Goal: Task Accomplishment & Management: Use online tool/utility

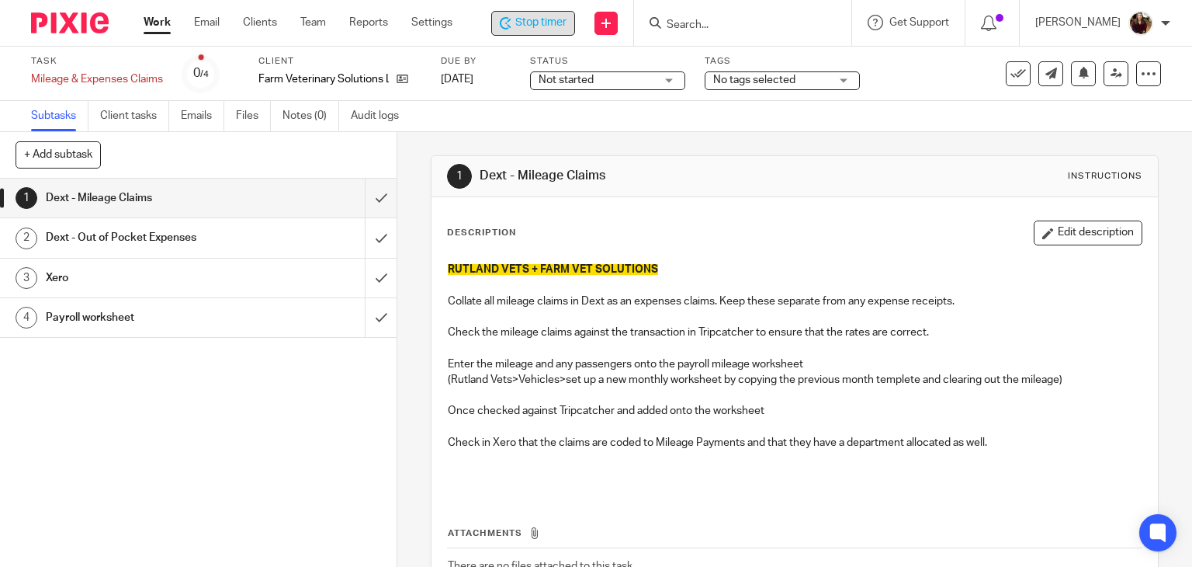
click at [530, 31] on div "Stop timer" at bounding box center [533, 23] width 84 height 25
click at [790, 80] on span "No tags selected" at bounding box center [754, 80] width 82 height 11
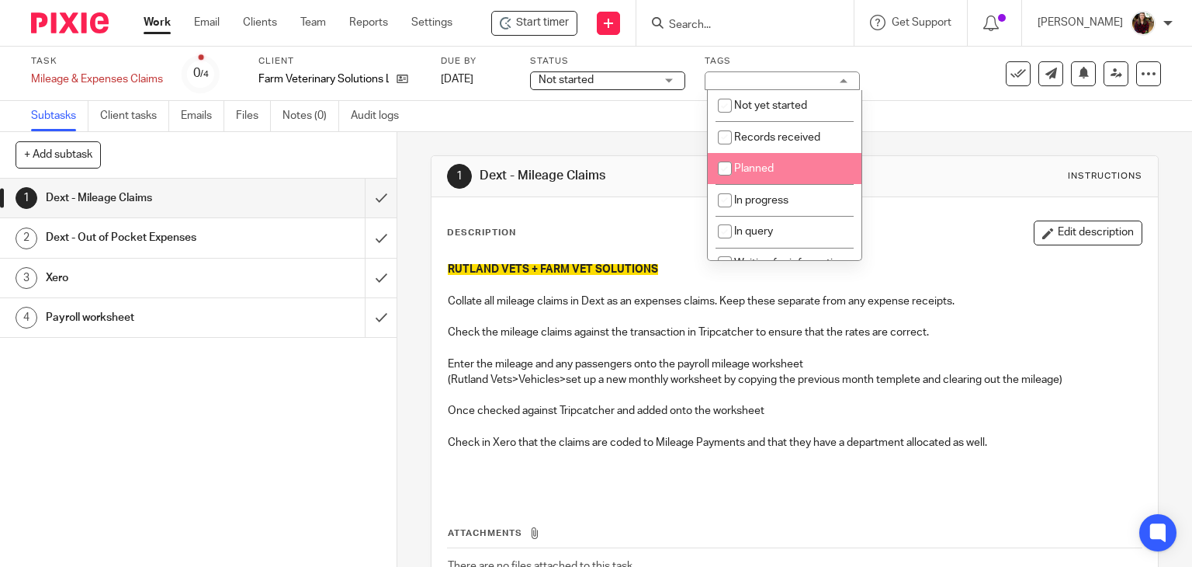
scroll to position [78, 0]
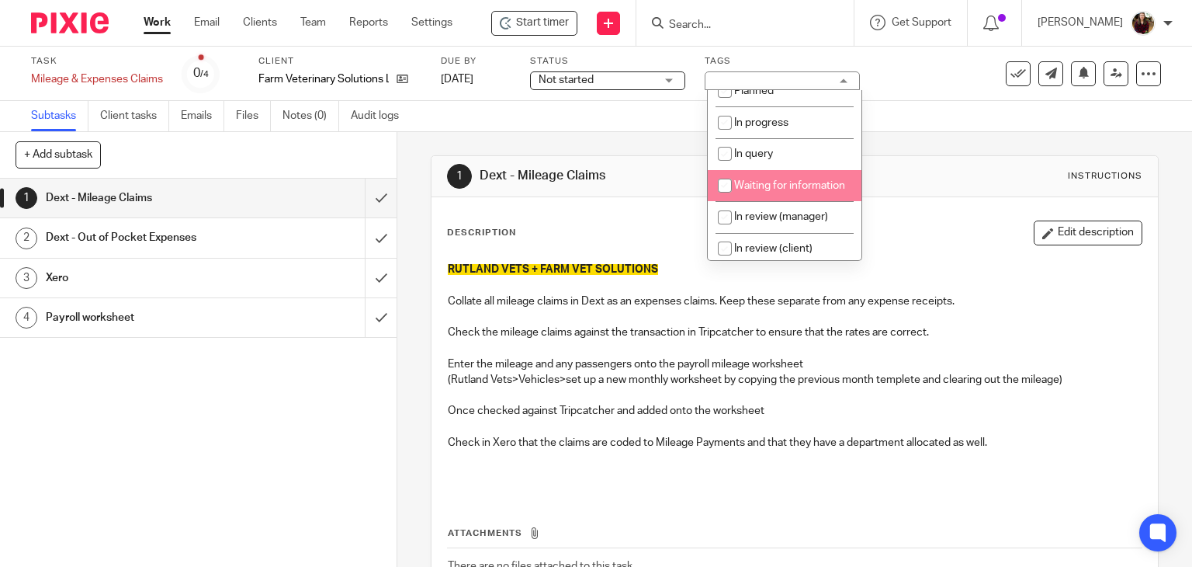
click at [766, 194] on li "Waiting for information" at bounding box center [785, 186] width 154 height 32
click at [781, 182] on span "Waiting for information" at bounding box center [789, 185] width 111 height 11
checkbox input "false"
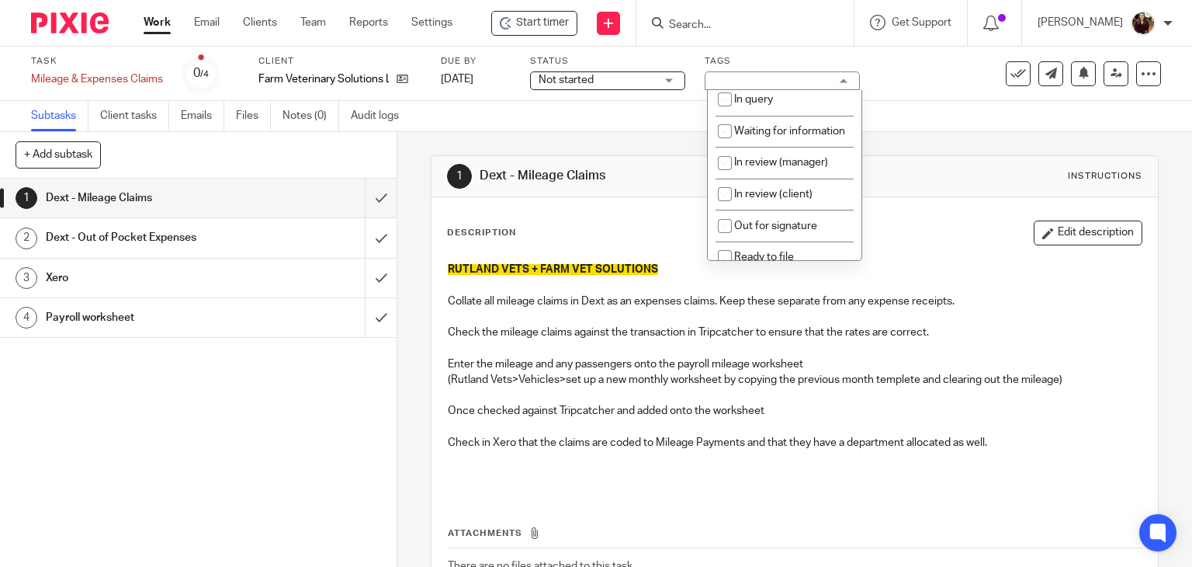
scroll to position [155, 0]
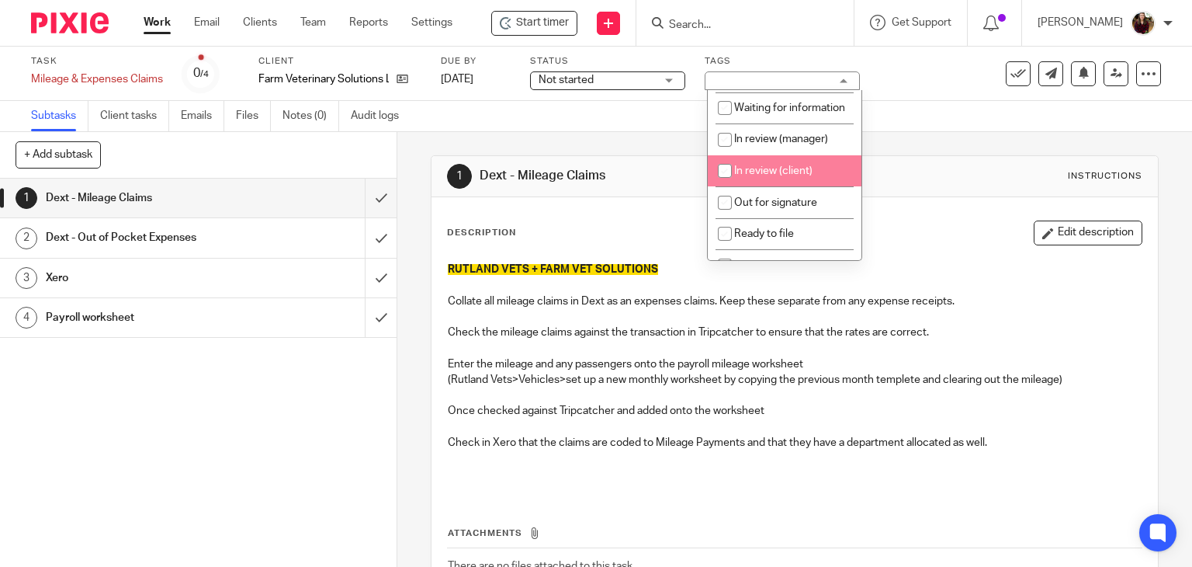
click at [784, 176] on span "In review (client)" at bounding box center [773, 170] width 78 height 11
checkbox input "true"
click at [892, 107] on div "Subtasks Client tasks Emails Files Notes (0) Audit logs" at bounding box center [596, 116] width 1192 height 31
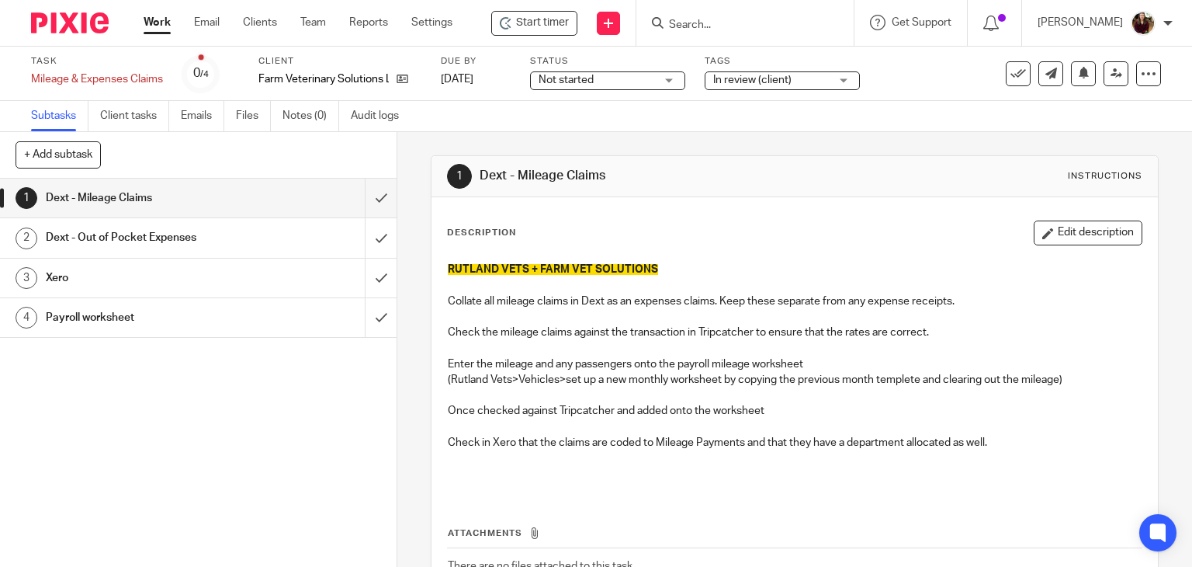
click at [693, 20] on input "Search" at bounding box center [737, 26] width 140 height 14
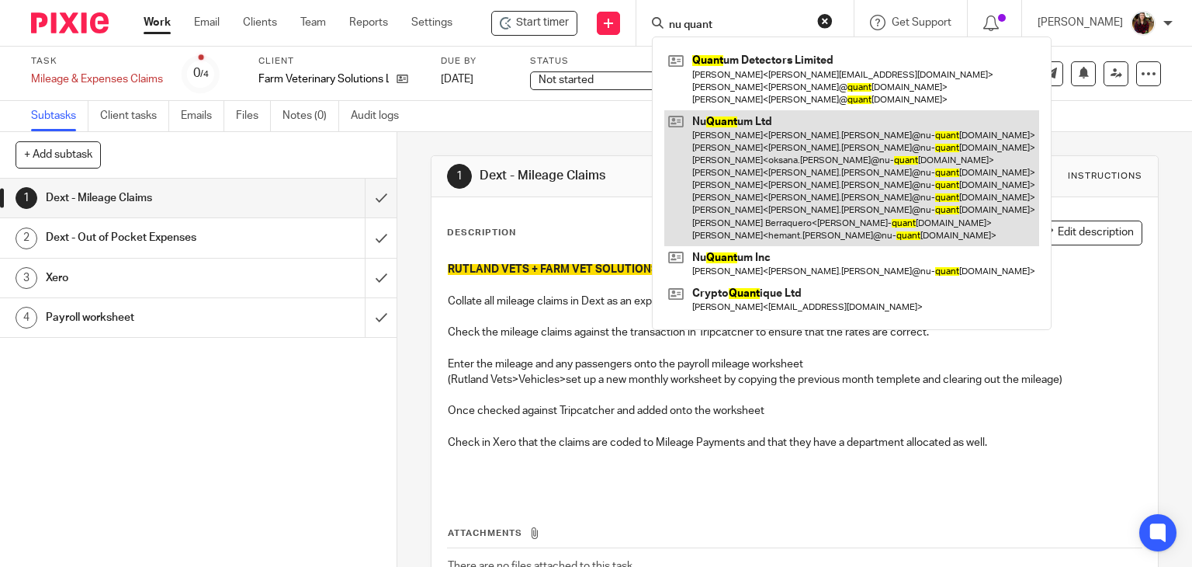
type input "nu quant"
click at [744, 155] on link at bounding box center [851, 178] width 375 height 136
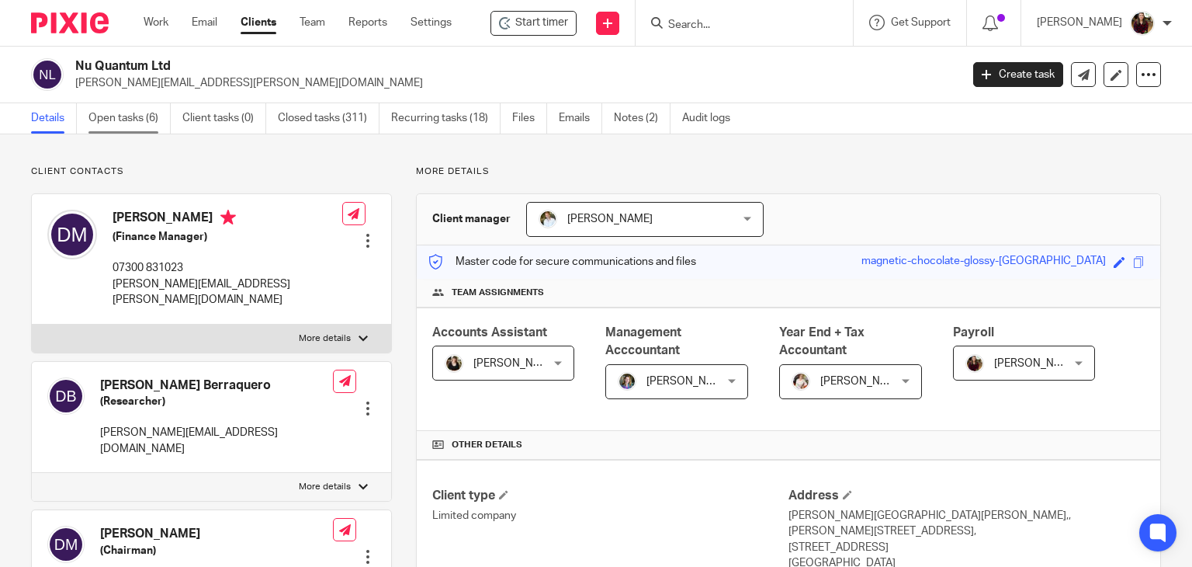
click at [115, 119] on link "Open tasks (6)" at bounding box center [129, 118] width 82 height 30
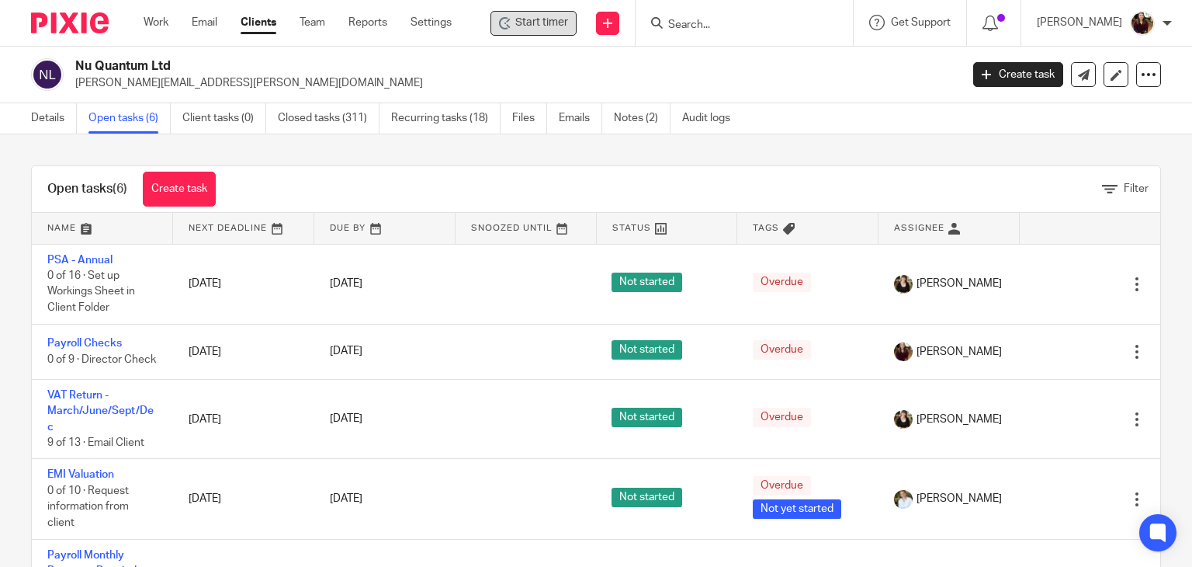
click at [534, 26] on span "Start timer" at bounding box center [541, 23] width 53 height 16
click at [556, 29] on span "Start timer" at bounding box center [541, 23] width 53 height 16
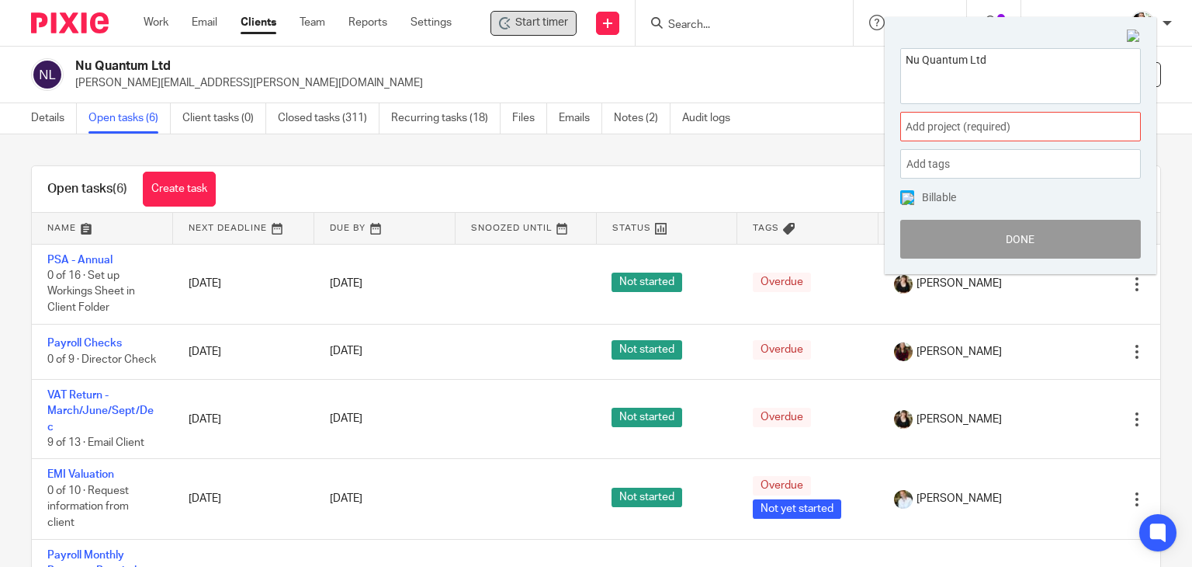
click at [1035, 130] on span "Add project (required) :" at bounding box center [1004, 127] width 196 height 16
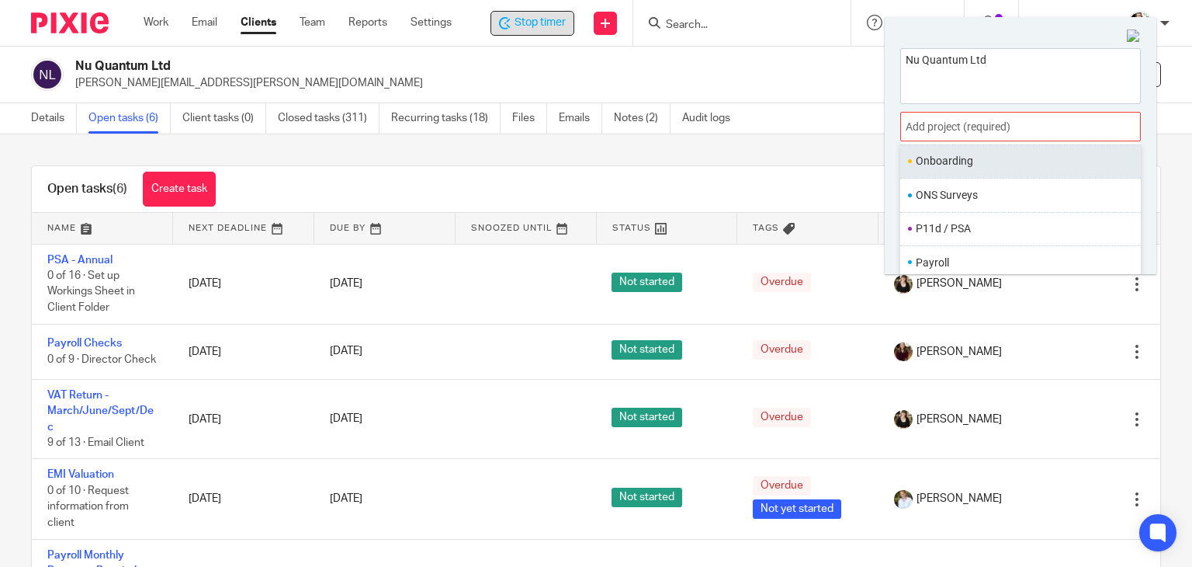
scroll to position [543, 0]
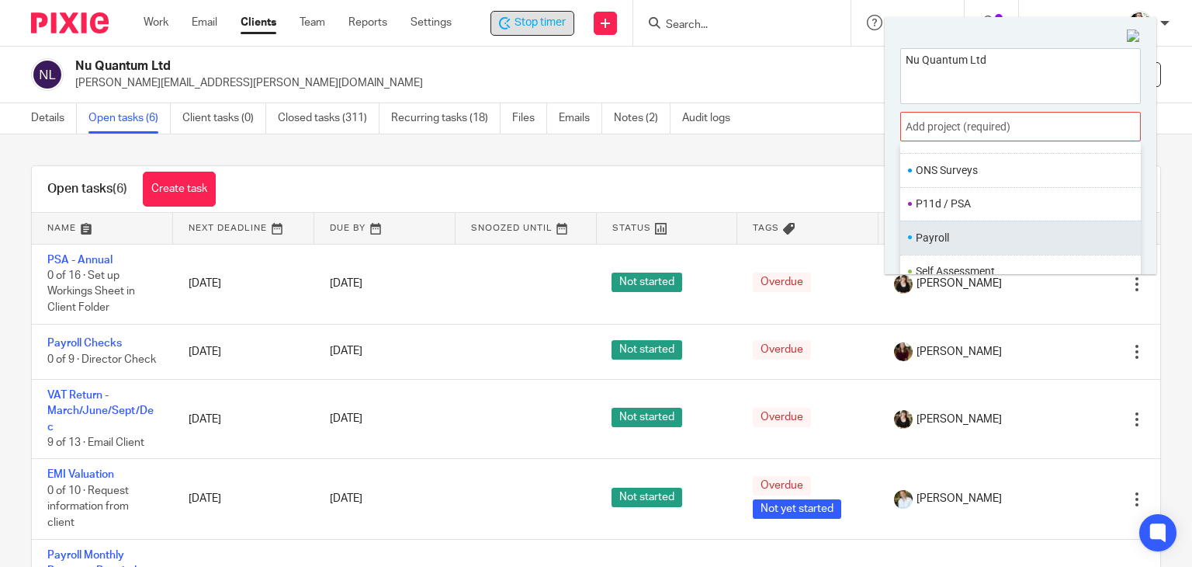
click at [948, 234] on li "Payroll" at bounding box center [1017, 238] width 203 height 16
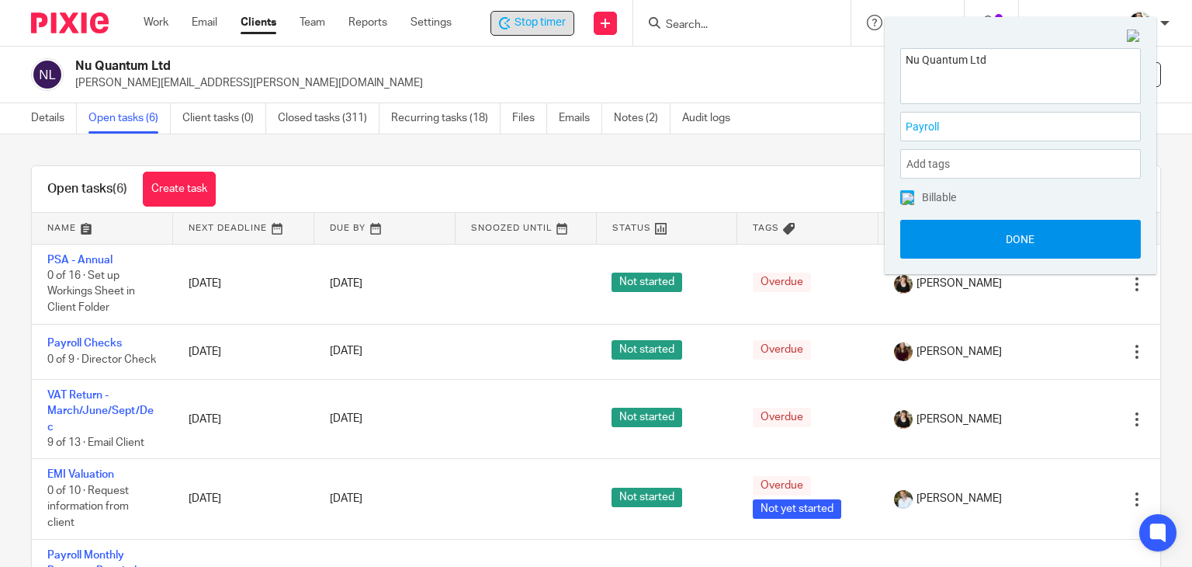
click at [1006, 237] on button "Done" at bounding box center [1020, 239] width 241 height 39
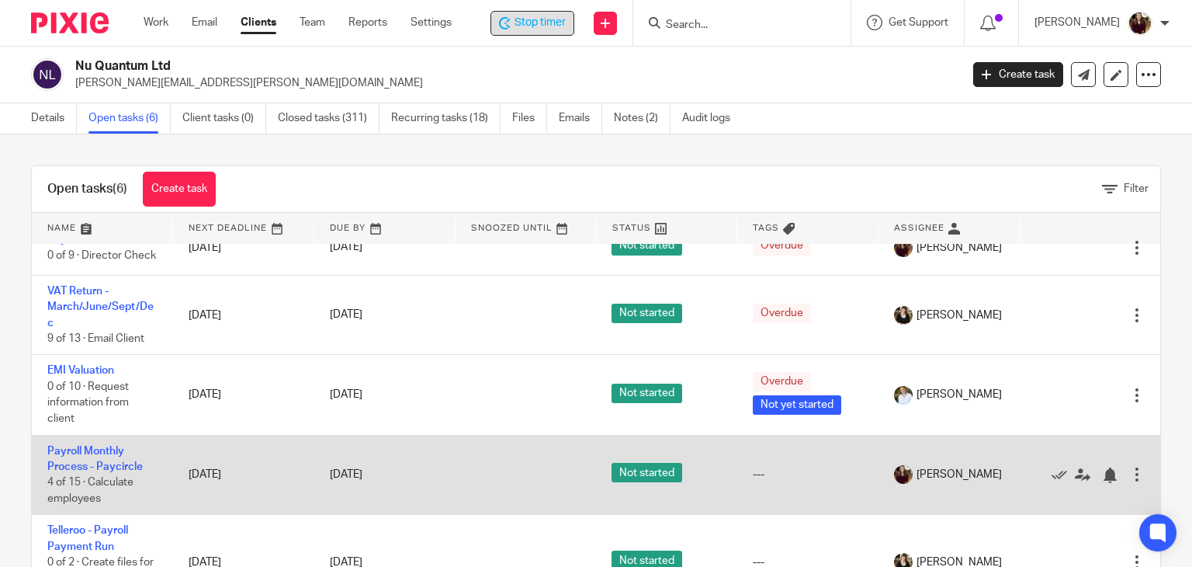
scroll to position [145, 0]
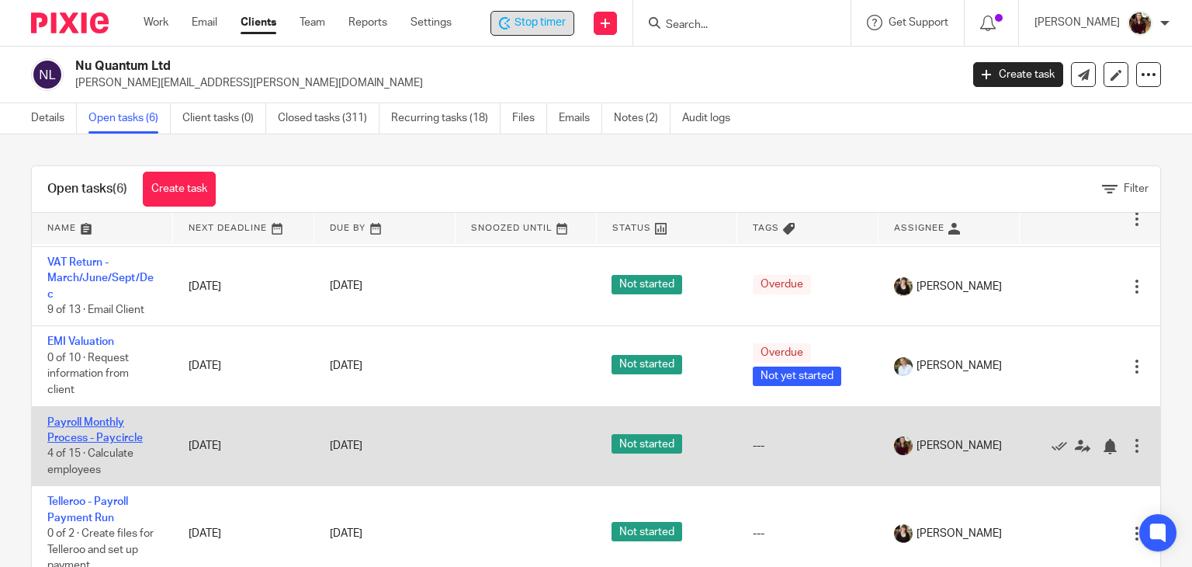
click at [99, 432] on link "Payroll Monthly Process - Paycircle" at bounding box center [94, 430] width 95 height 26
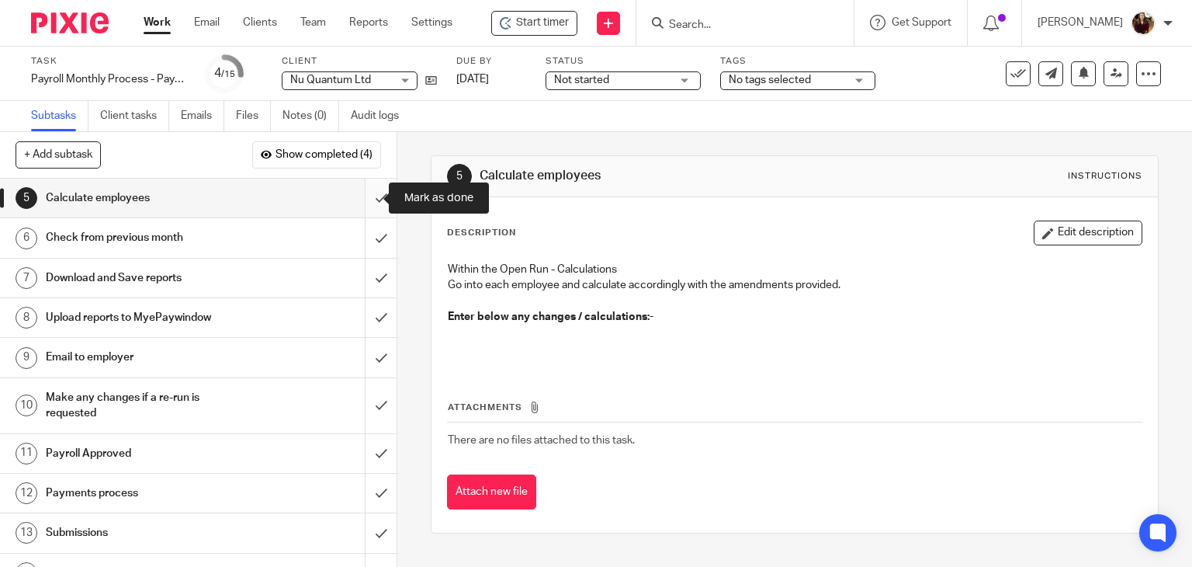
click at [363, 194] on input "submit" at bounding box center [198, 198] width 397 height 39
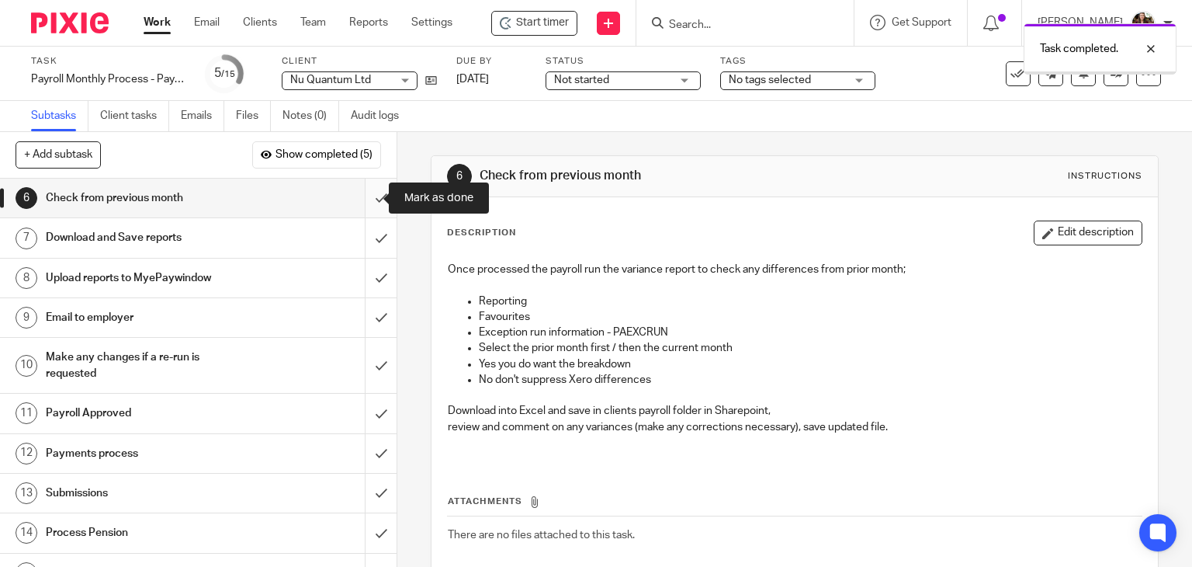
click at [365, 203] on input "submit" at bounding box center [198, 198] width 397 height 39
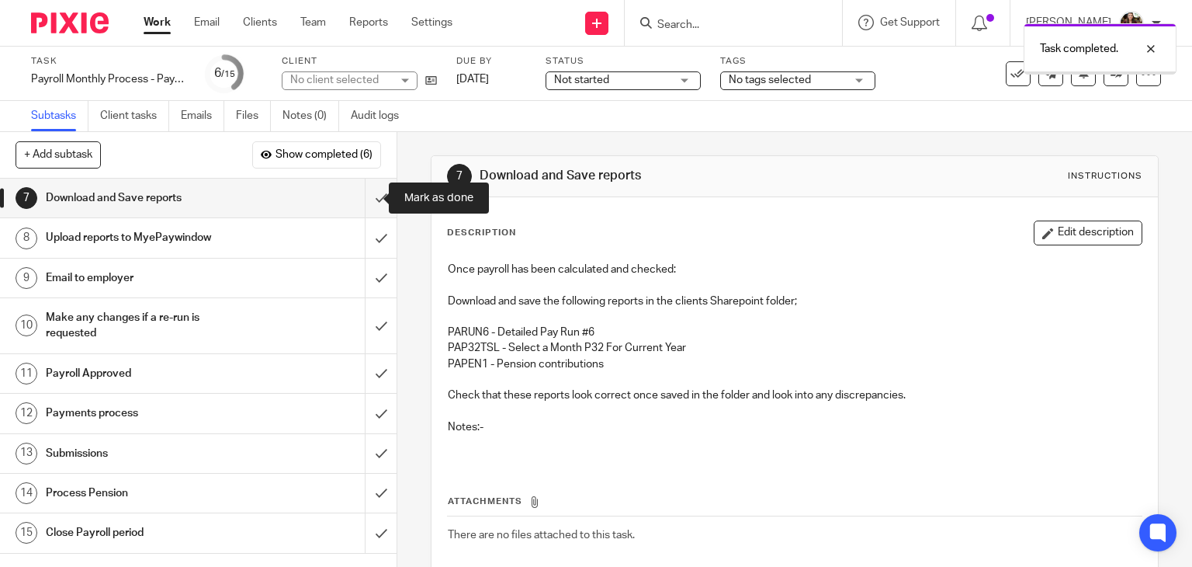
click at [361, 199] on input "submit" at bounding box center [198, 198] width 397 height 39
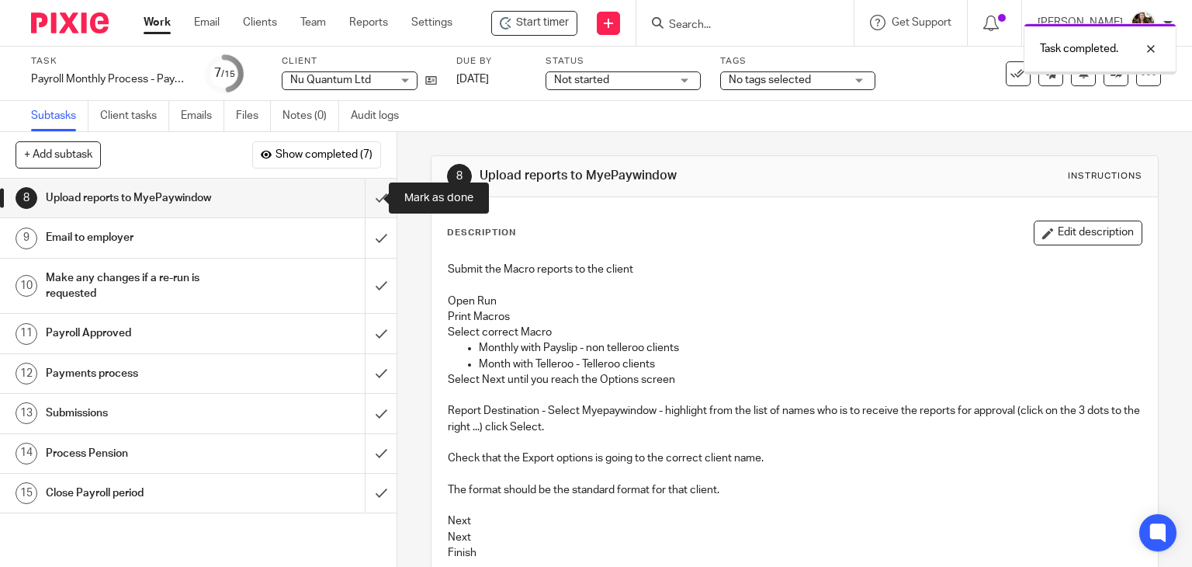
click at [361, 199] on input "submit" at bounding box center [198, 198] width 397 height 39
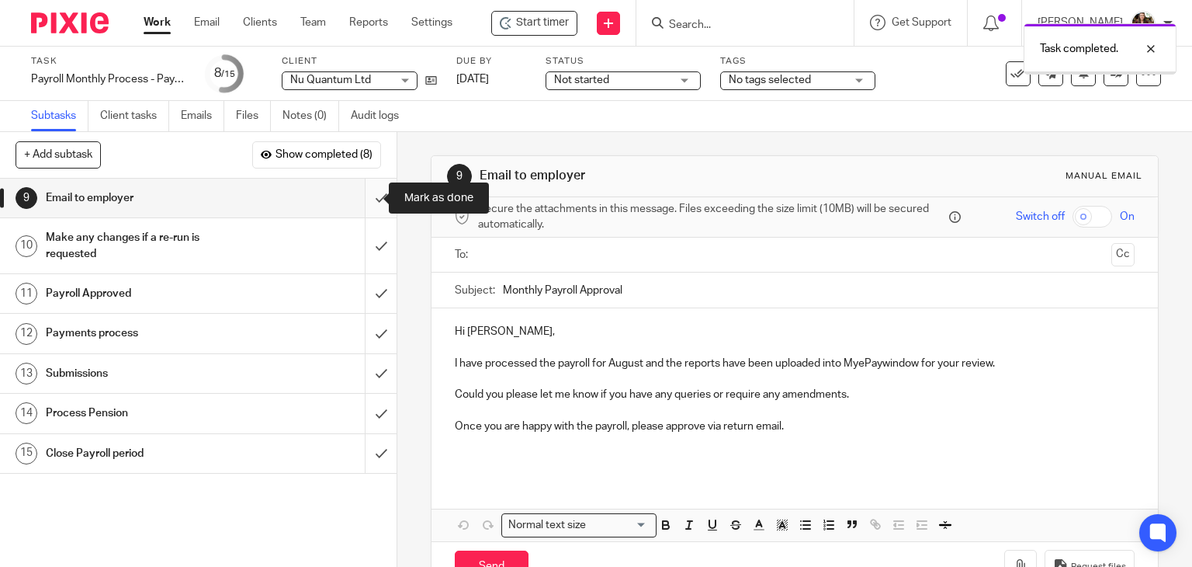
drag, startPoint x: 0, startPoint y: 0, endPoint x: 362, endPoint y: 198, distance: 412.3
click at [362, 198] on input "submit" at bounding box center [198, 198] width 397 height 39
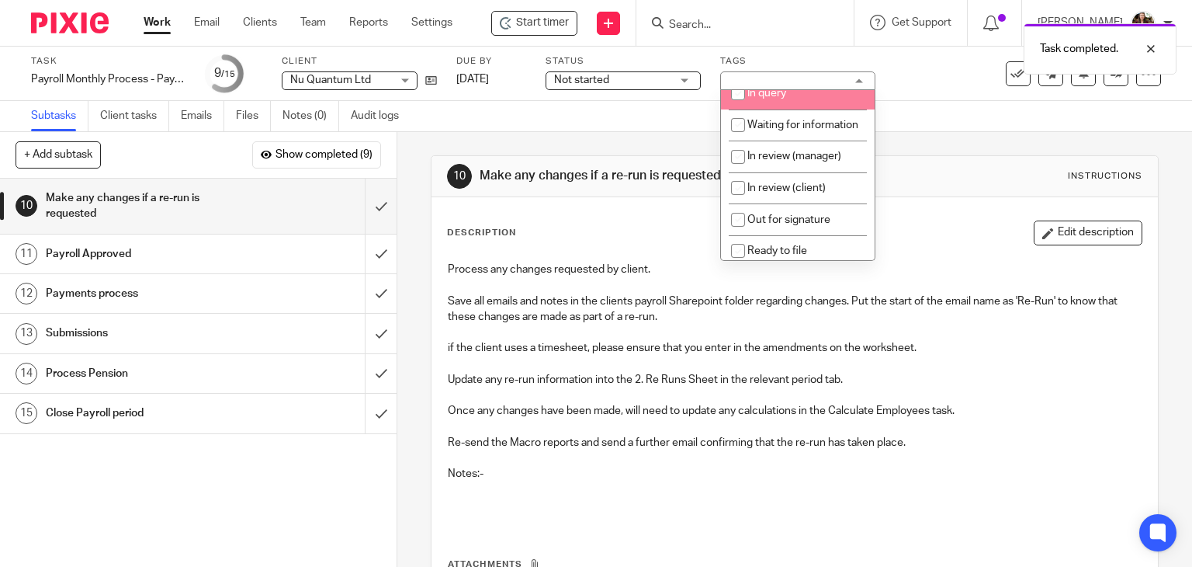
scroll to position [155, 0]
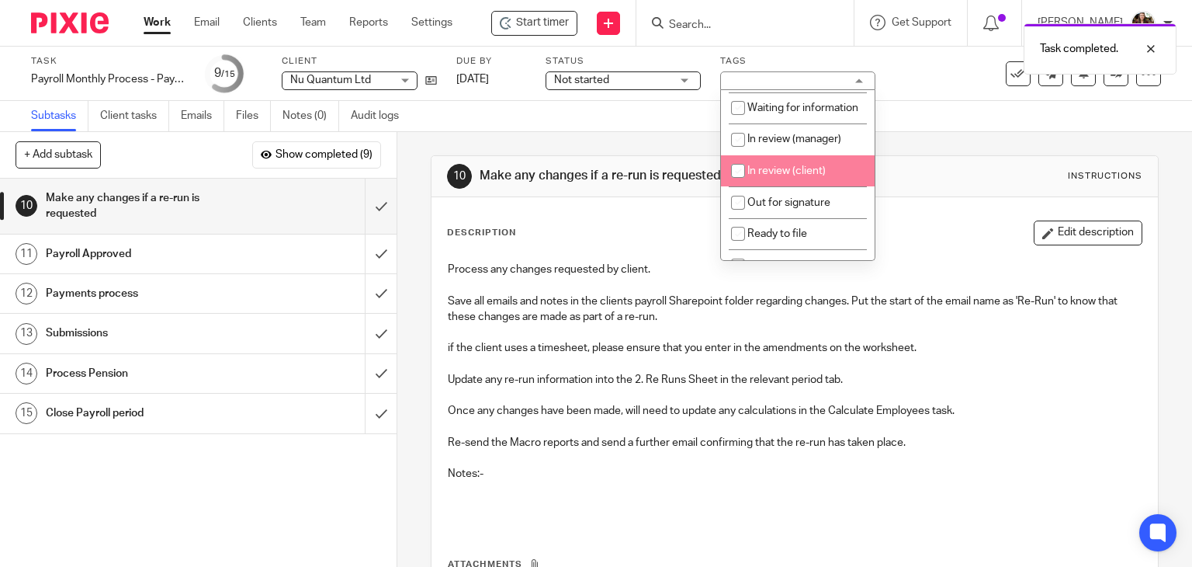
click at [799, 176] on span "In review (client)" at bounding box center [786, 170] width 78 height 11
checkbox input "true"
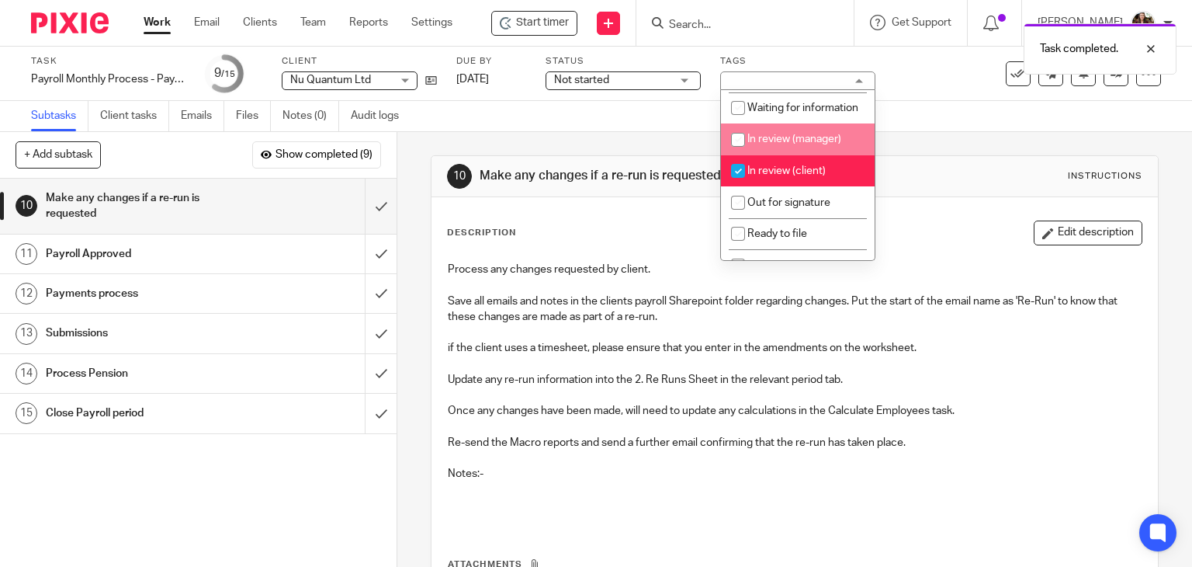
click at [922, 92] on div "Task Payroll Monthly Process - Paycircle Save Payroll Monthly Process - Paycirc…" at bounding box center [596, 74] width 1192 height 54
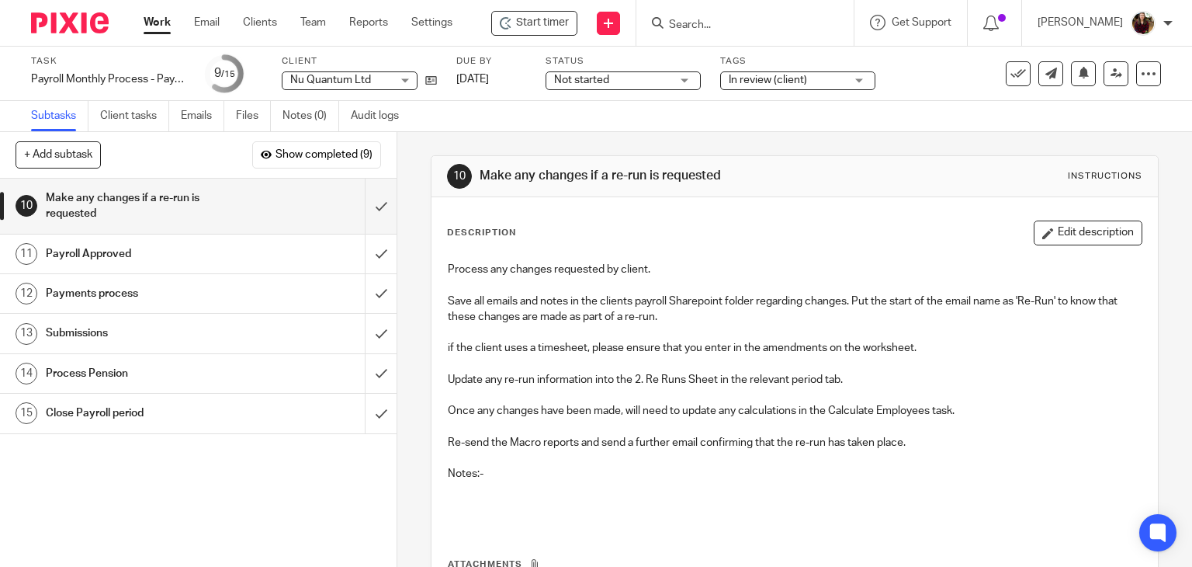
click at [704, 29] on input "Search" at bounding box center [737, 26] width 140 height 14
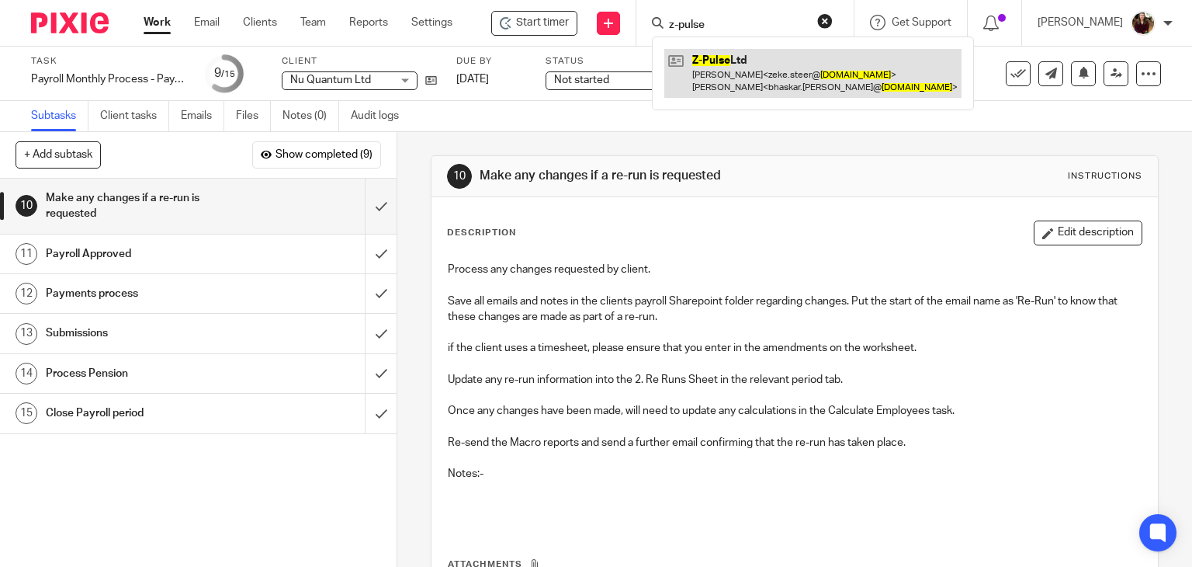
type input "z-pulse"
click at [732, 70] on link at bounding box center [812, 73] width 297 height 48
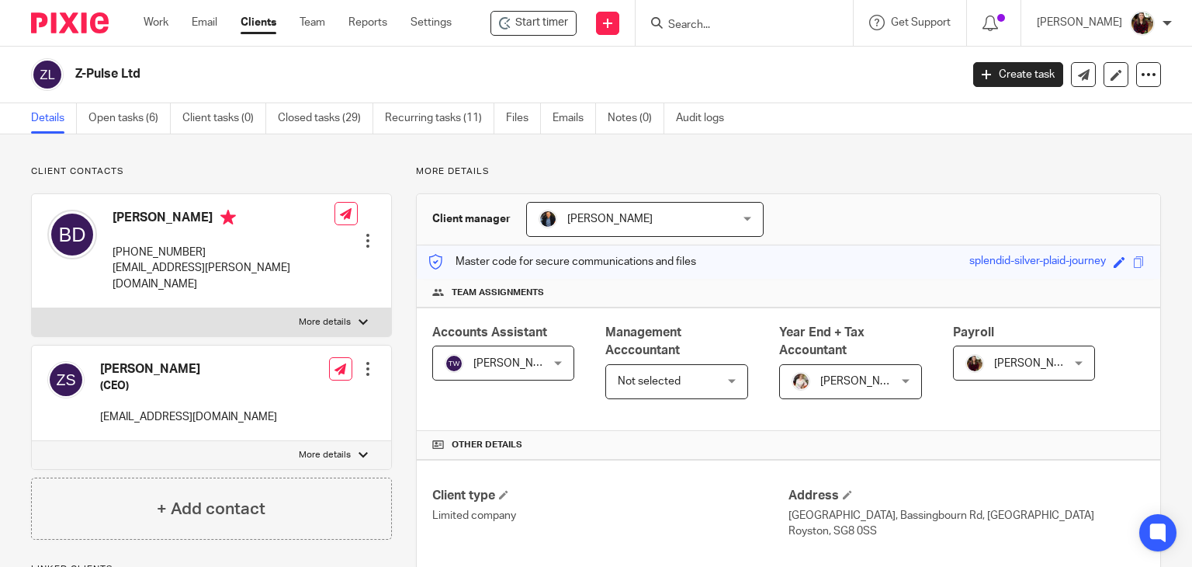
click at [137, 114] on link "Open tasks (6)" at bounding box center [129, 118] width 82 height 30
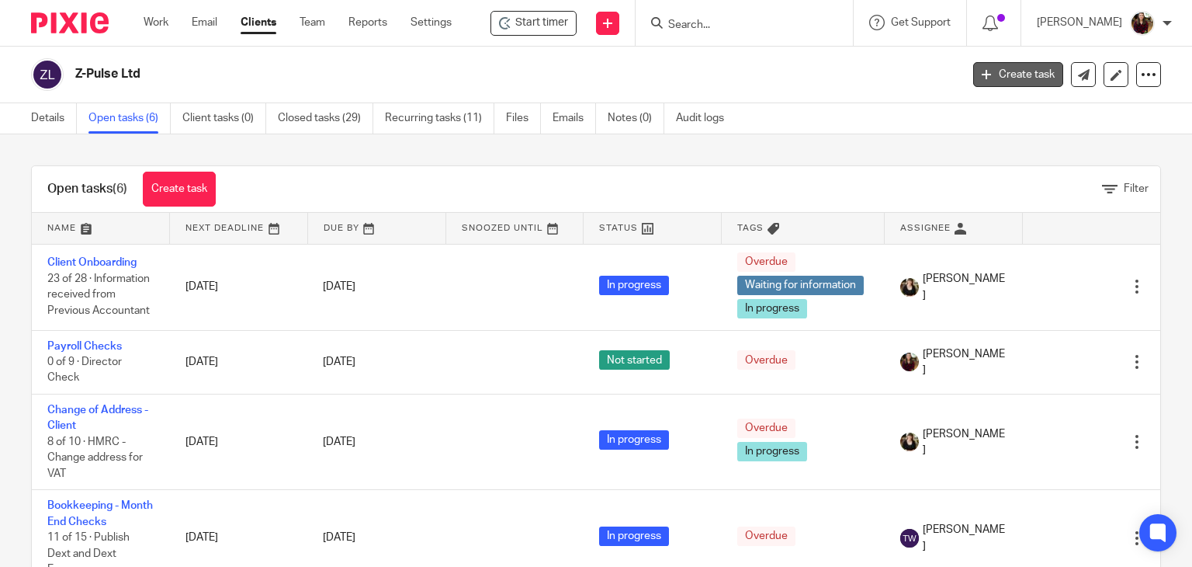
click at [996, 78] on link "Create task" at bounding box center [1018, 74] width 90 height 25
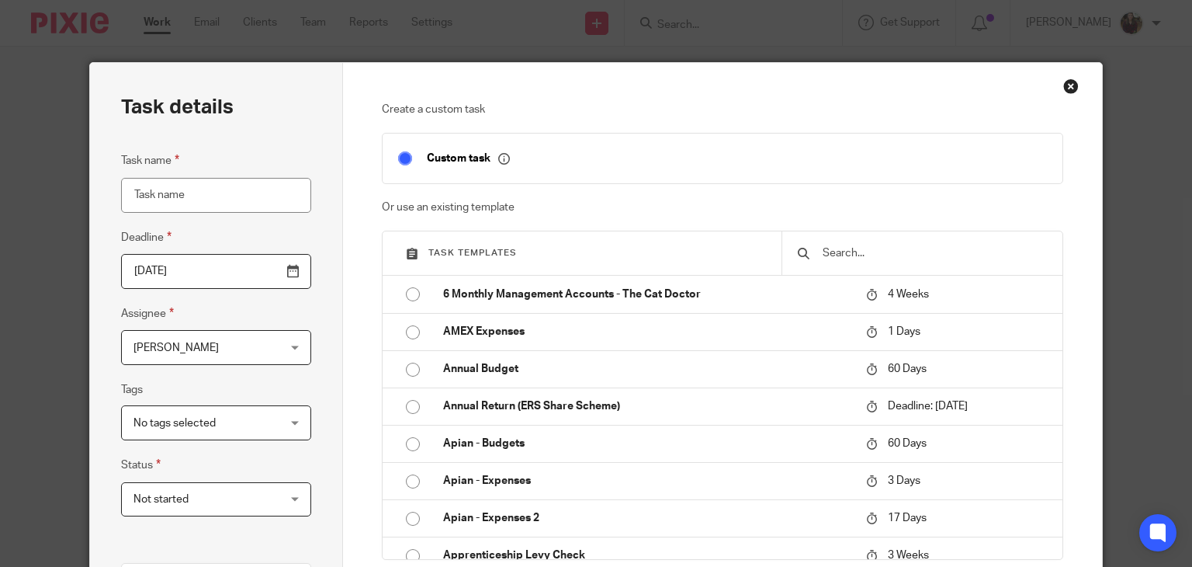
click at [883, 250] on input "text" at bounding box center [934, 252] width 226 height 17
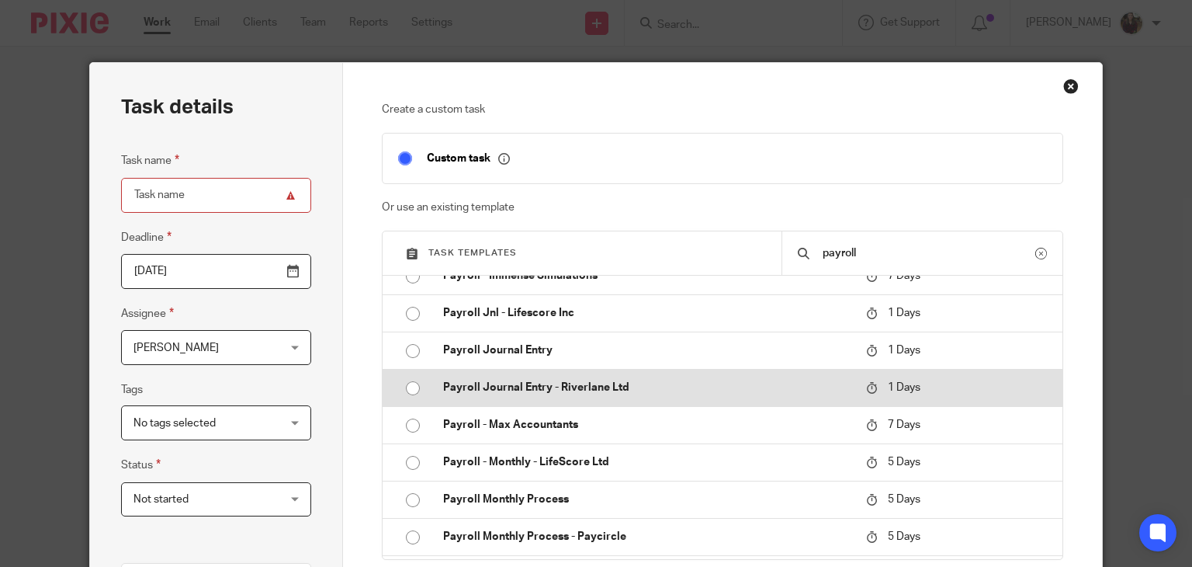
scroll to position [543, 0]
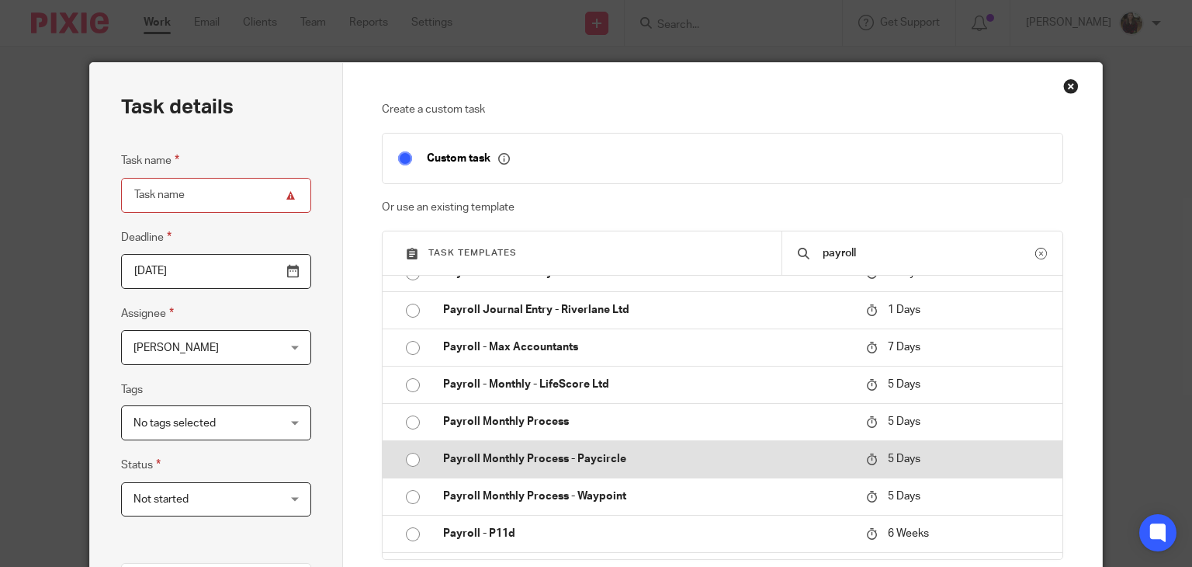
type input "payroll"
click at [605, 455] on p "Payroll Monthly Process - Paycircle" at bounding box center [646, 459] width 407 height 16
type input "2025-08-26"
type input "Payroll Monthly Process - Paycircle"
checkbox input "false"
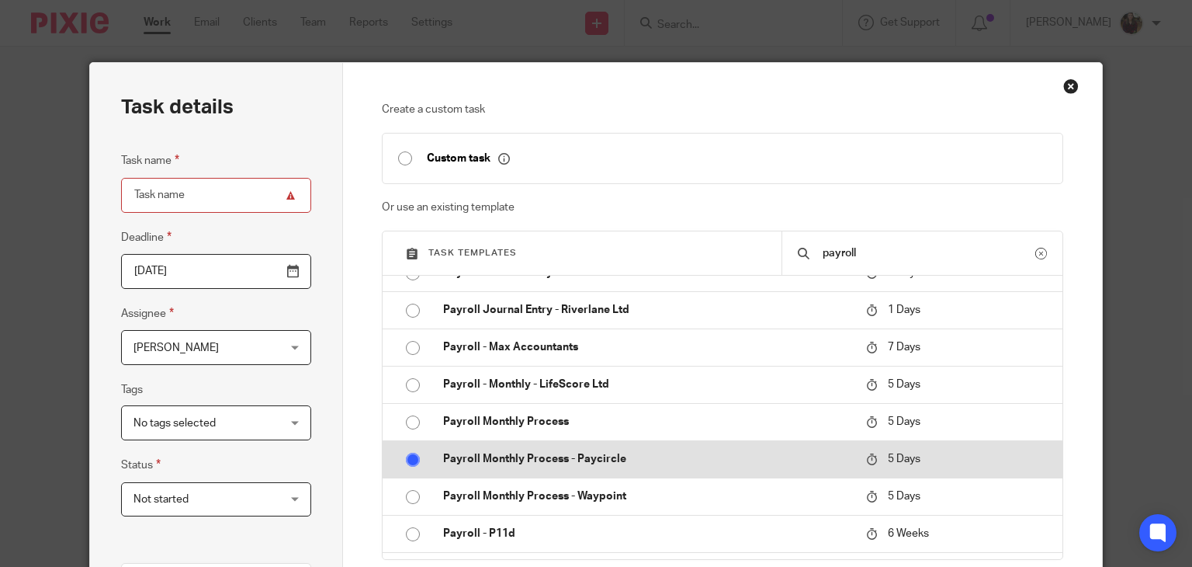
radio input "true"
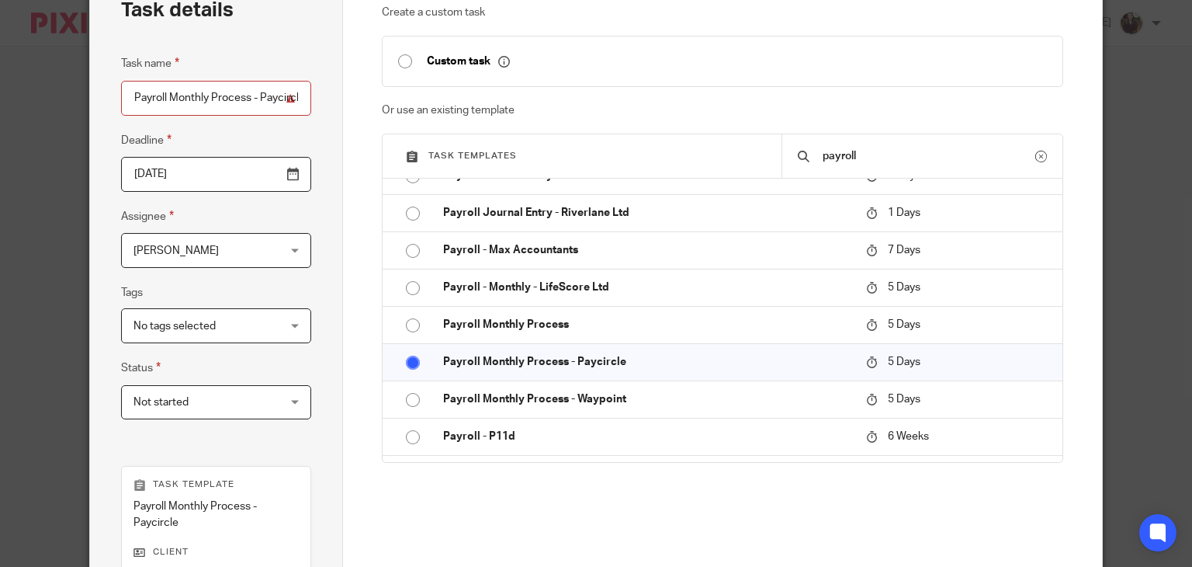
scroll to position [310, 0]
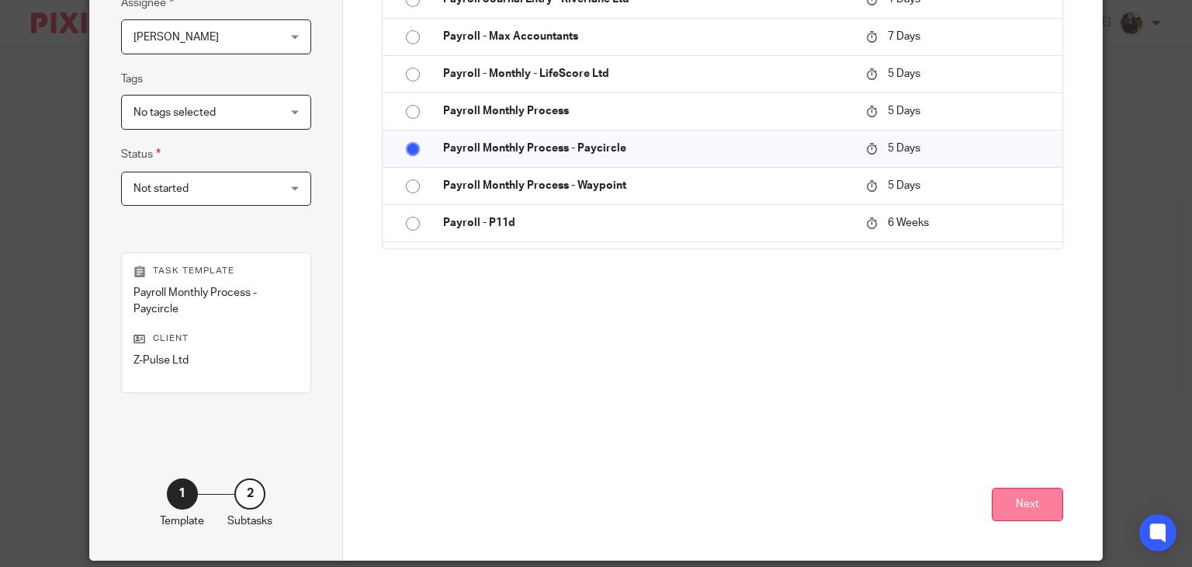
click at [1023, 507] on button "Next" at bounding box center [1027, 503] width 71 height 33
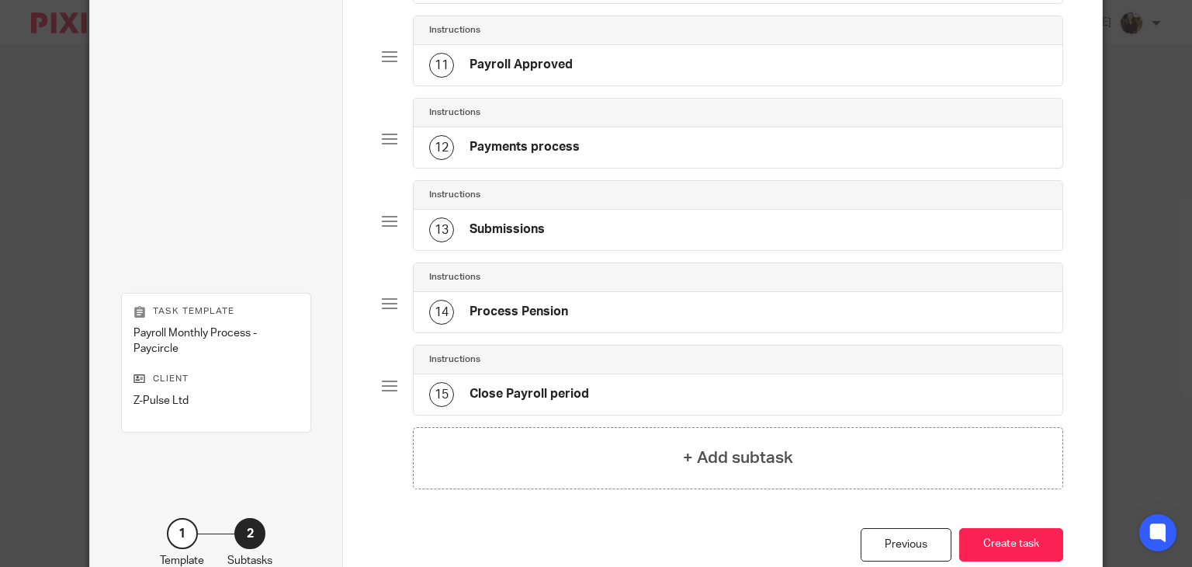
scroll to position [1038, 0]
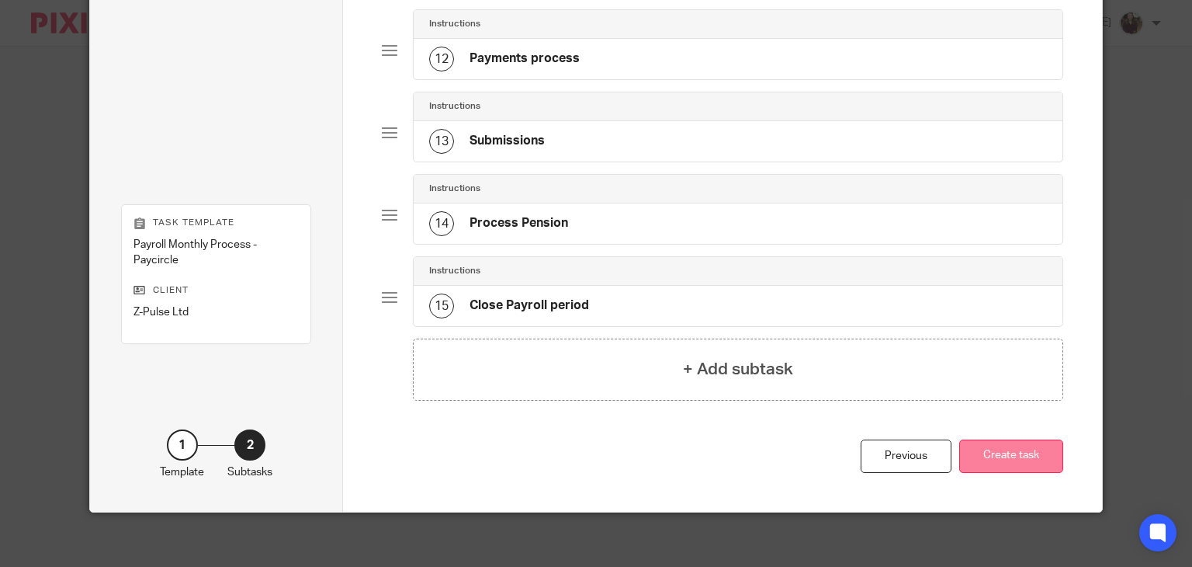
click at [1010, 450] on button "Create task" at bounding box center [1011, 455] width 104 height 33
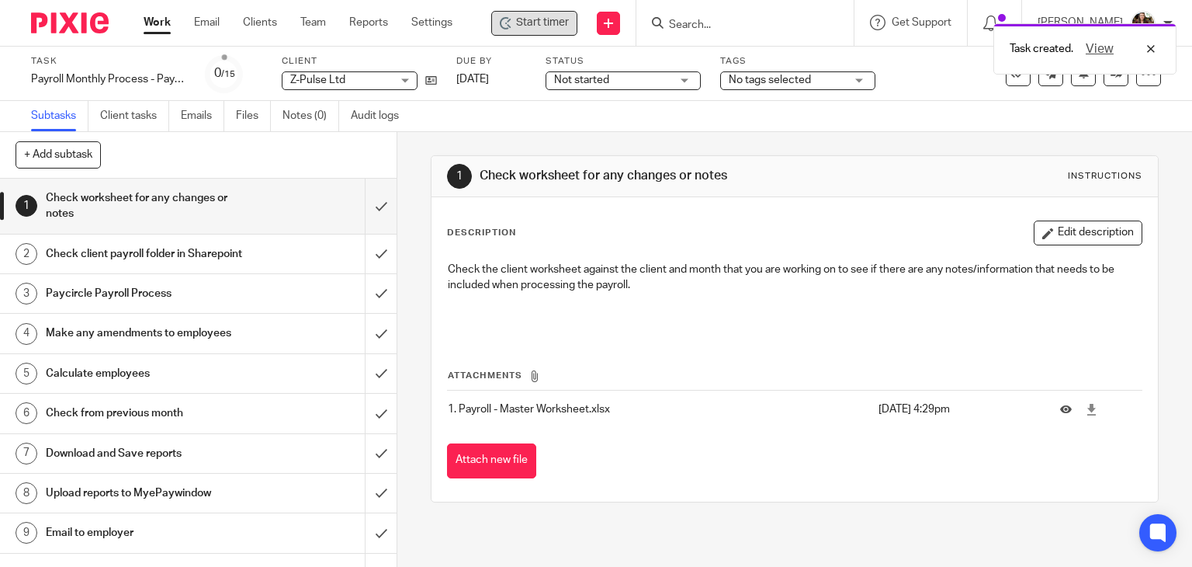
click at [528, 20] on span "Start timer" at bounding box center [542, 23] width 53 height 16
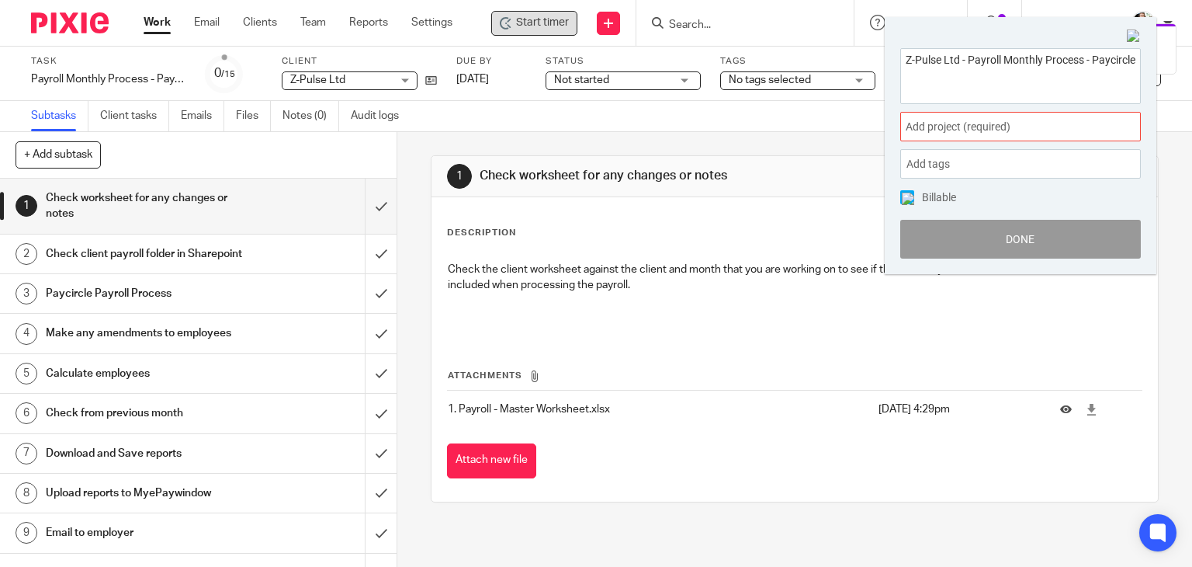
click at [1004, 130] on span "Add project (required) :" at bounding box center [1004, 127] width 196 height 16
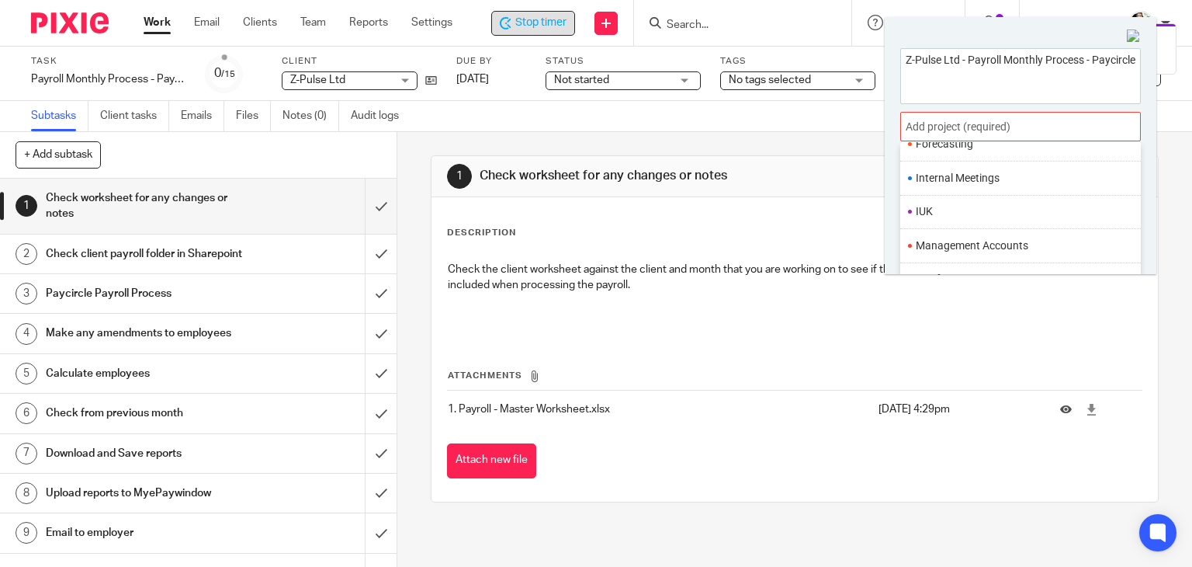
scroll to position [543, 0]
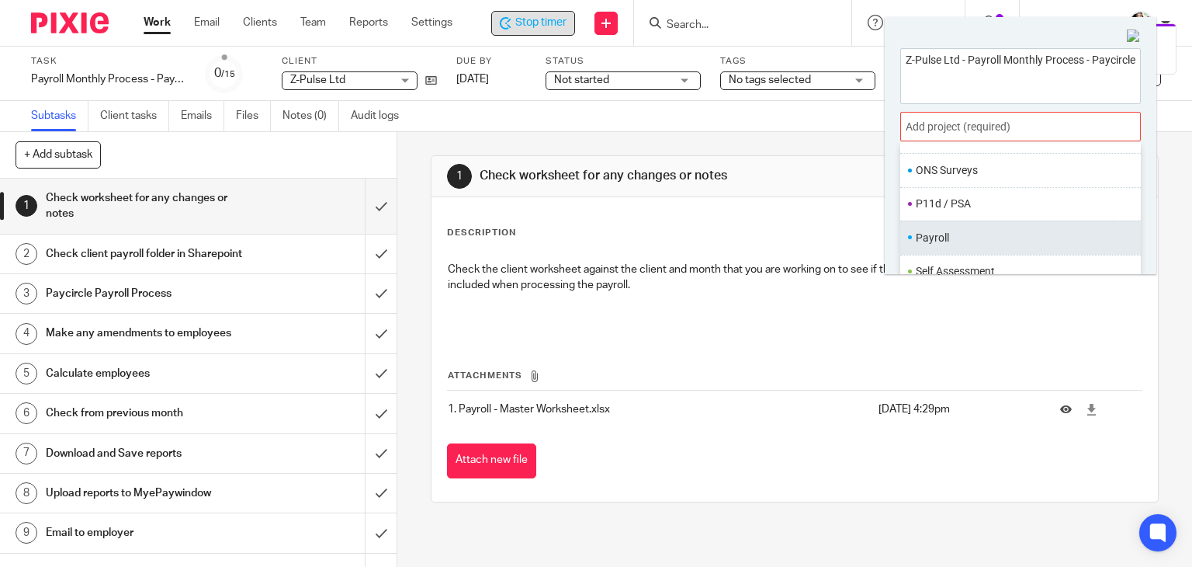
click at [950, 234] on li "Payroll" at bounding box center [1017, 238] width 203 height 16
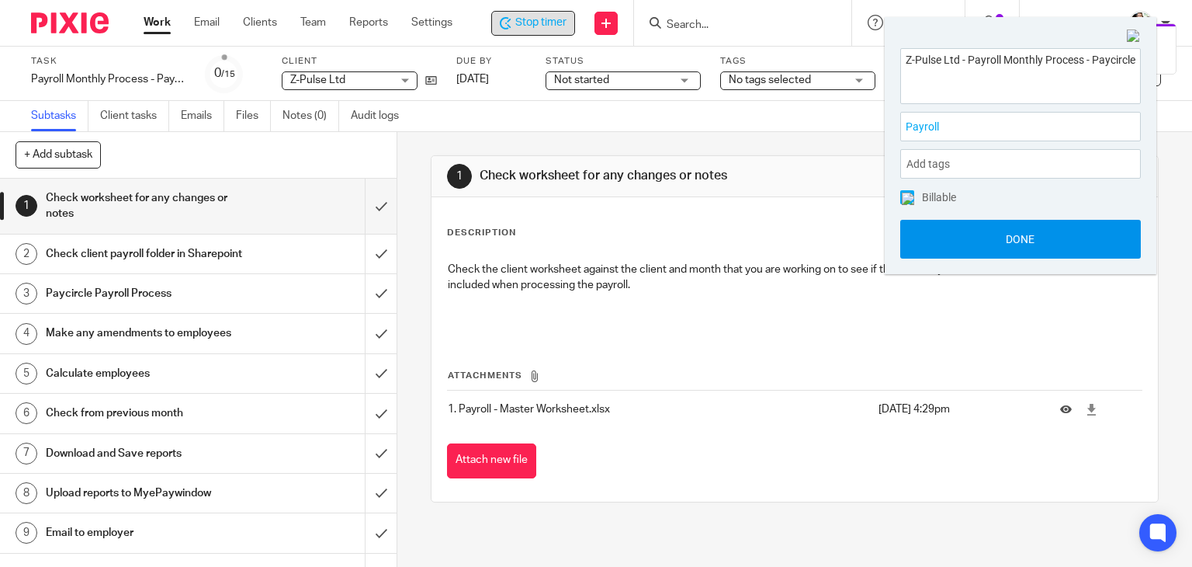
click at [1005, 234] on button "Done" at bounding box center [1020, 239] width 241 height 39
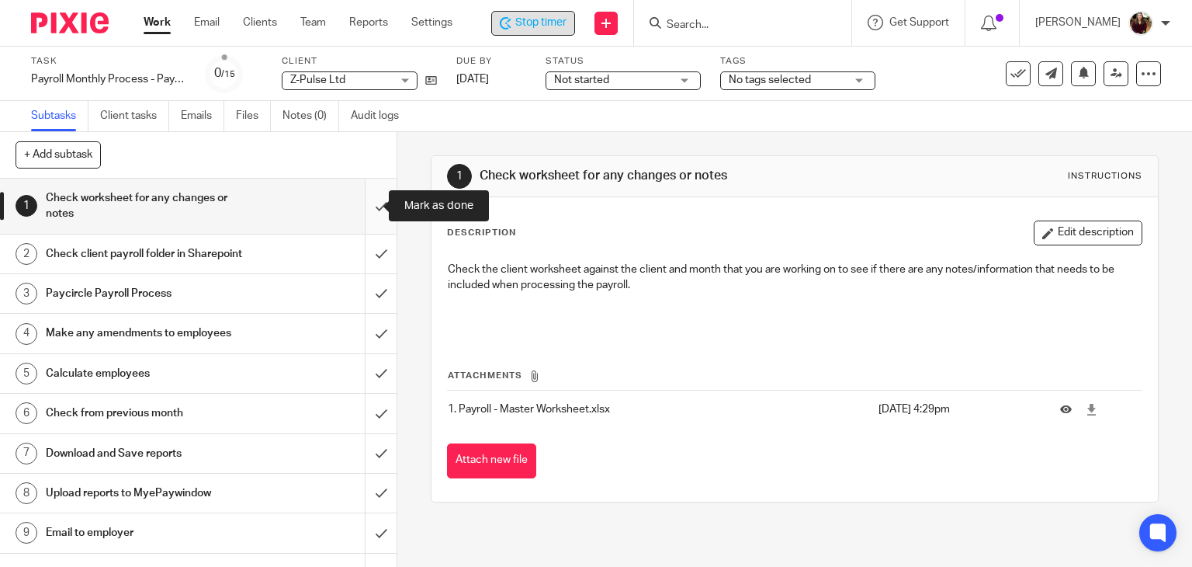
click at [358, 201] on input "submit" at bounding box center [198, 206] width 397 height 55
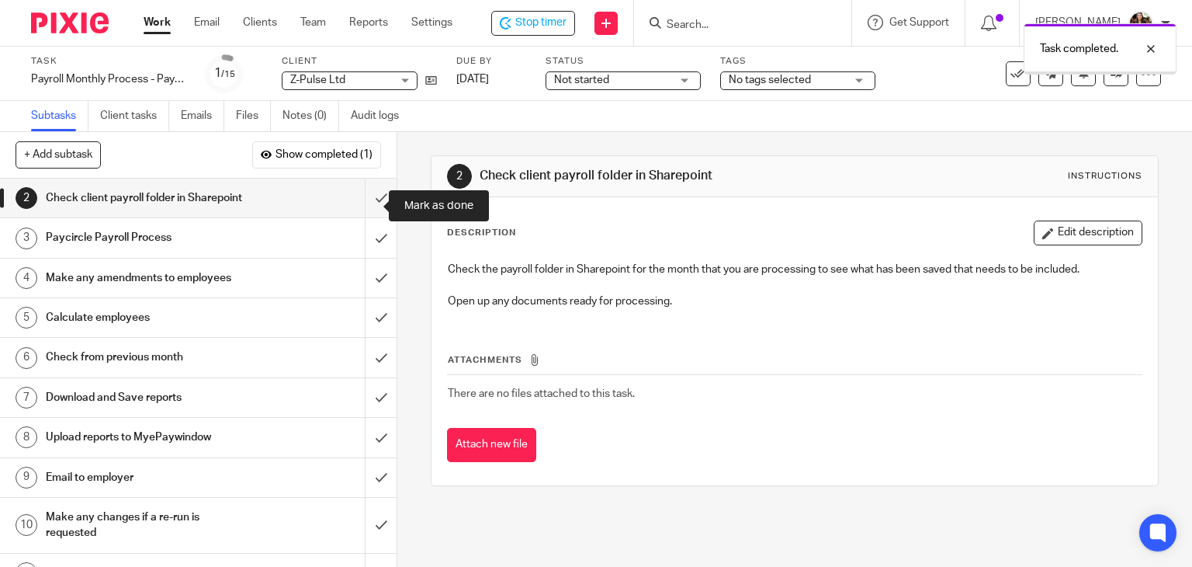
click at [362, 210] on input "submit" at bounding box center [198, 198] width 397 height 39
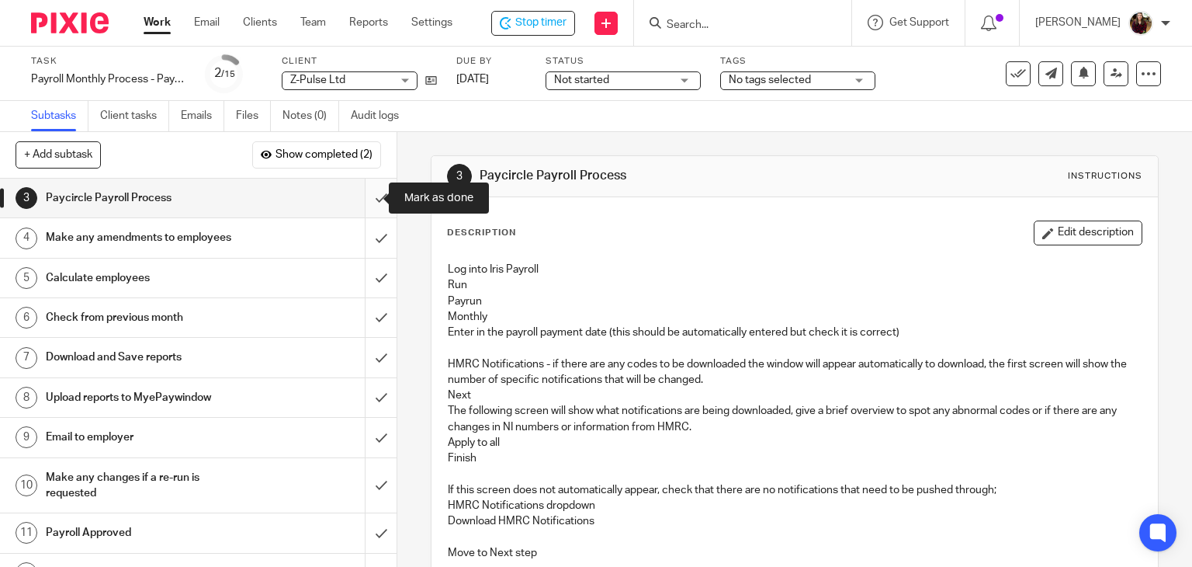
click at [367, 193] on input "submit" at bounding box center [198, 198] width 397 height 39
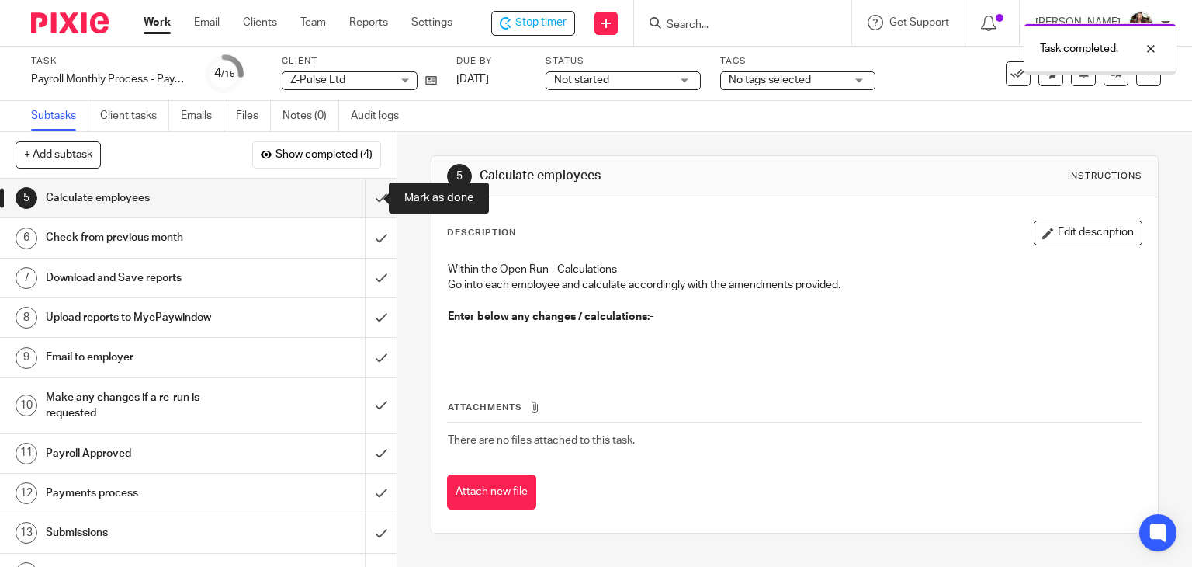
click at [362, 198] on input "submit" at bounding box center [198, 198] width 397 height 39
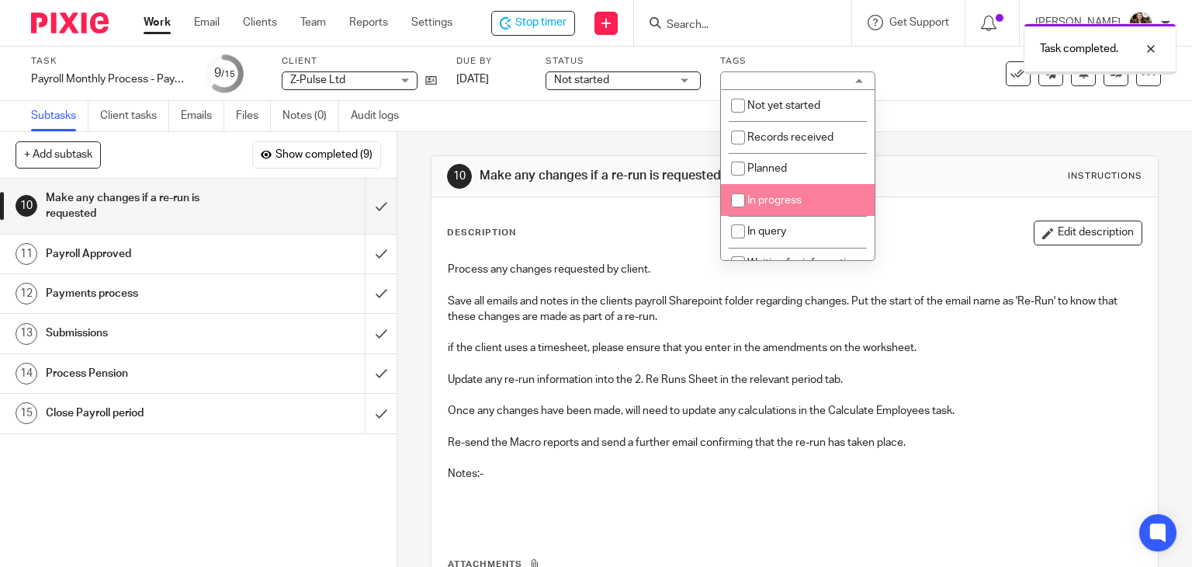
click at [782, 193] on li "In progress" at bounding box center [798, 200] width 154 height 32
checkbox input "true"
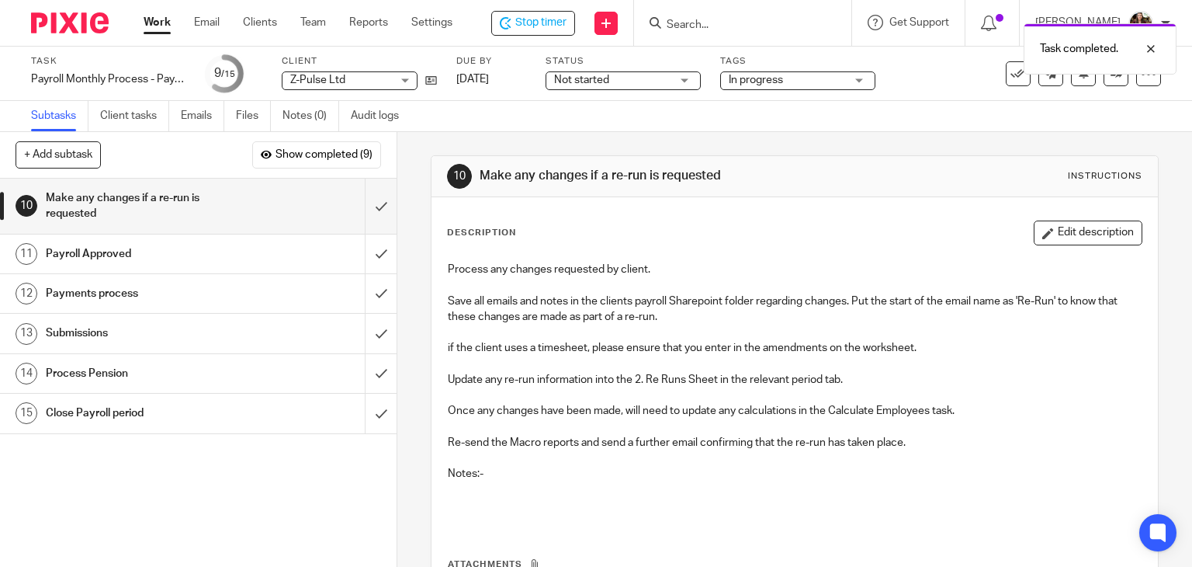
click at [943, 97] on div "Task Payroll Monthly Process - Paycircle Save Payroll Monthly Process - Paycirc…" at bounding box center [596, 74] width 1192 height 54
drag, startPoint x: 556, startPoint y: 23, endPoint x: 794, endPoint y: 11, distance: 237.8
click at [556, 23] on span "Stop timer" at bounding box center [540, 23] width 51 height 16
